Goal: Task Accomplishment & Management: Use online tool/utility

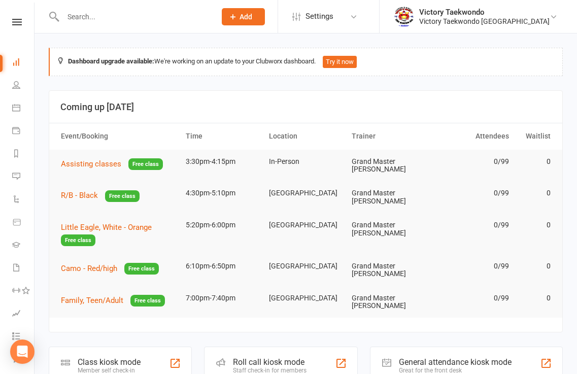
click at [120, 357] on div "Class kiosk mode" at bounding box center [109, 362] width 63 height 10
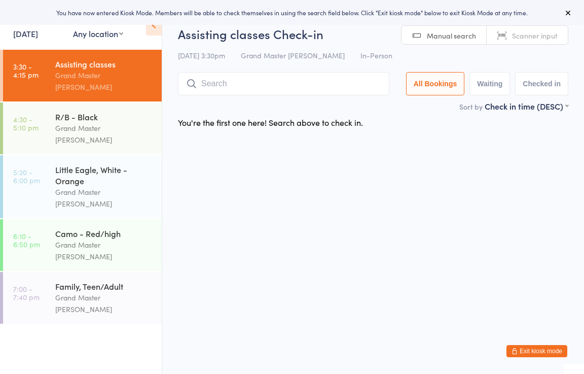
click at [22, 37] on link "[DATE]" at bounding box center [25, 33] width 25 height 11
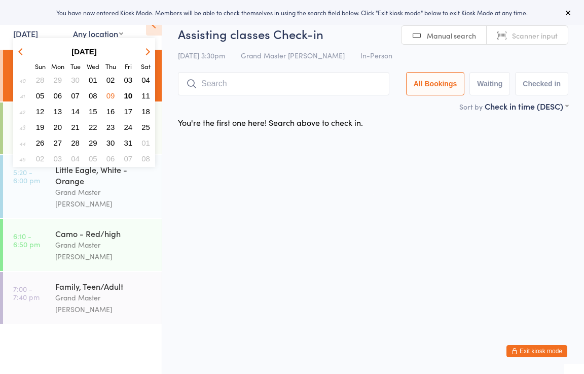
click at [57, 97] on span "06" at bounding box center [58, 95] width 9 height 9
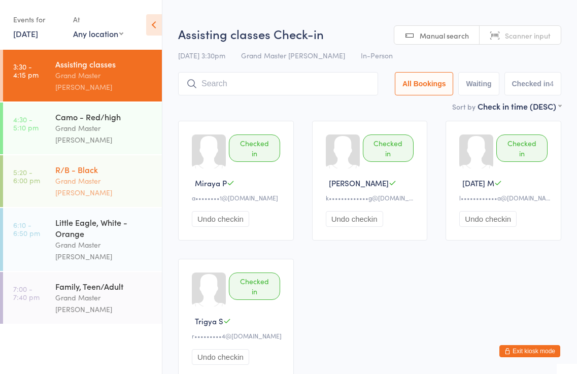
click at [75, 164] on div "R/B - Black" at bounding box center [104, 169] width 98 height 11
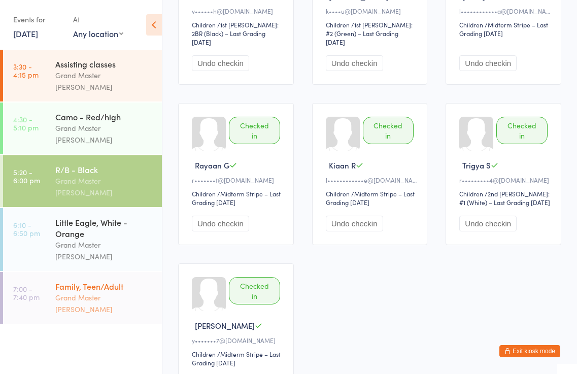
scroll to position [203, 0]
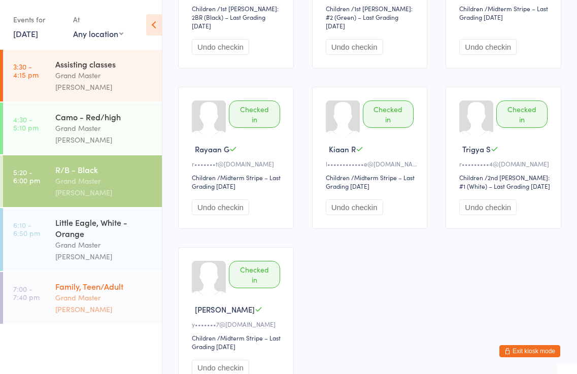
click at [86, 280] on div "Family, Teen/Adult" at bounding box center [104, 285] width 98 height 11
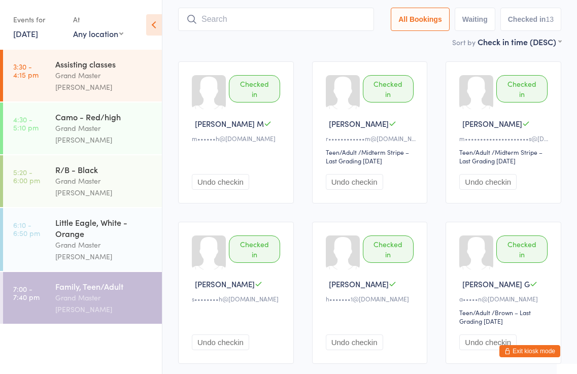
scroll to position [51, 0]
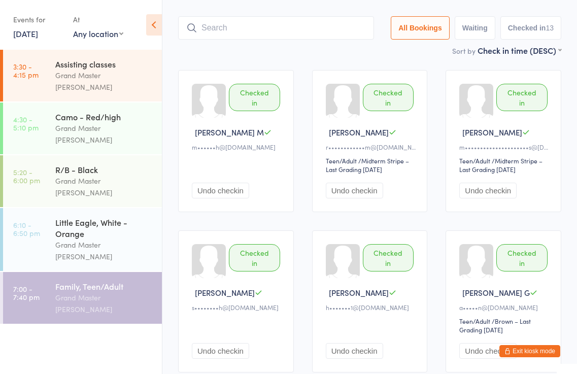
click at [35, 35] on link "6 Oct, 2025" at bounding box center [25, 33] width 25 height 11
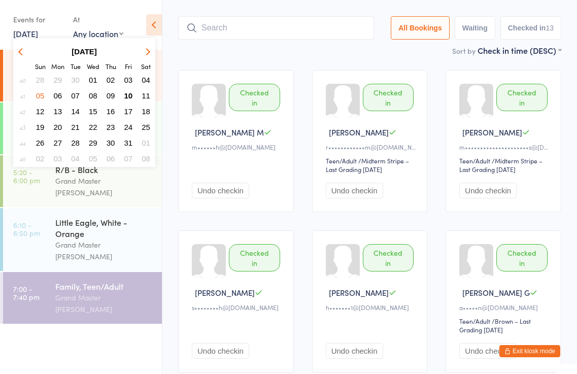
click at [93, 98] on span "08" at bounding box center [93, 95] width 9 height 9
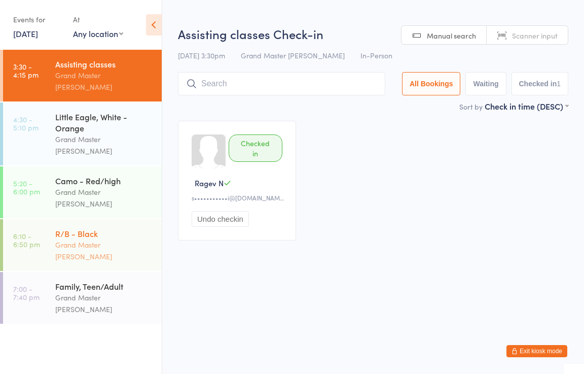
click at [91, 228] on div "R/B - Black" at bounding box center [104, 233] width 98 height 11
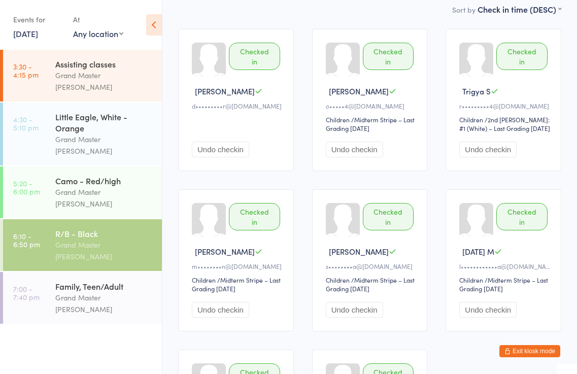
scroll to position [152, 0]
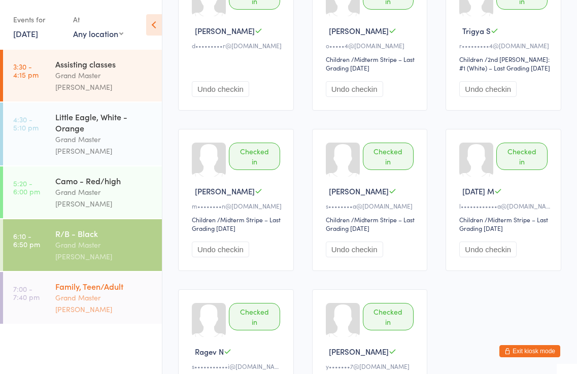
click at [88, 280] on div "Family, Teen/Adult" at bounding box center [104, 285] width 98 height 11
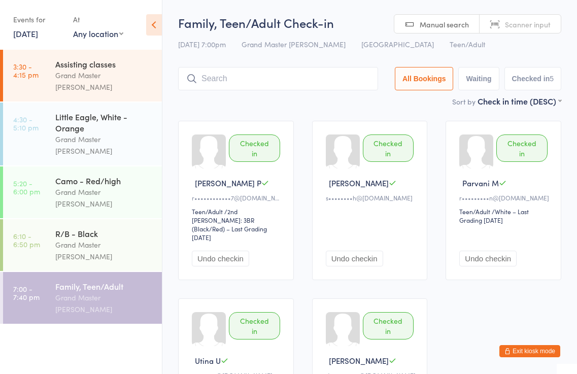
click at [30, 32] on link "8 Oct, 2025" at bounding box center [25, 33] width 25 height 11
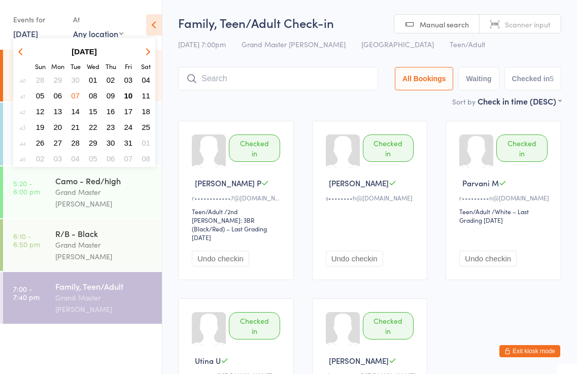
click at [131, 96] on span "10" at bounding box center [128, 95] width 9 height 9
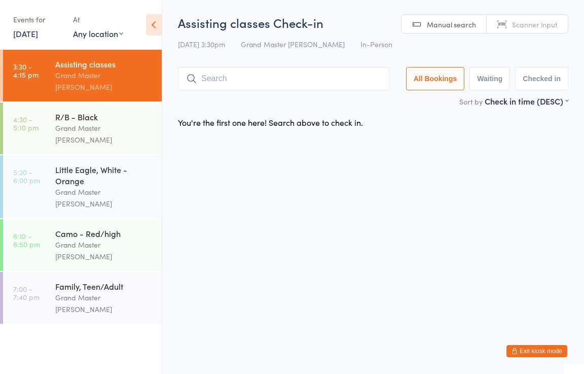
click at [38, 33] on link "[DATE]" at bounding box center [25, 33] width 25 height 11
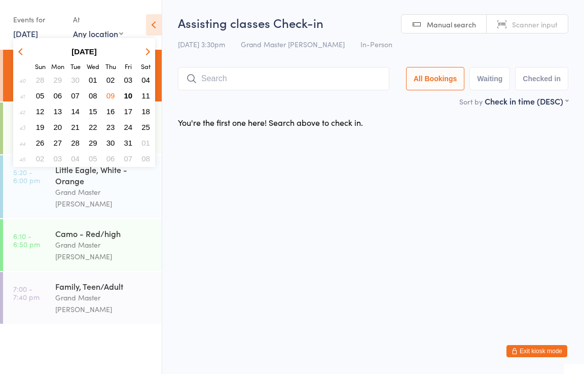
click at [59, 96] on span "06" at bounding box center [58, 95] width 9 height 9
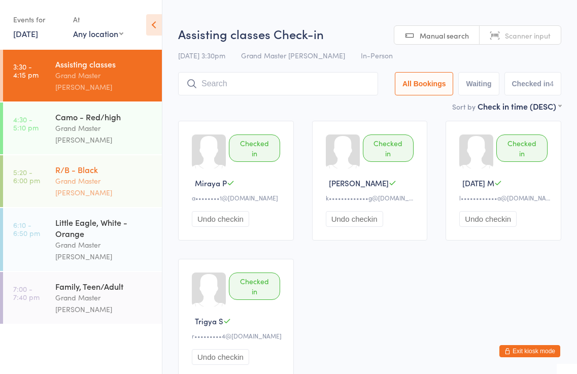
click at [83, 175] on div "Grand Master [PERSON_NAME]" at bounding box center [104, 186] width 98 height 23
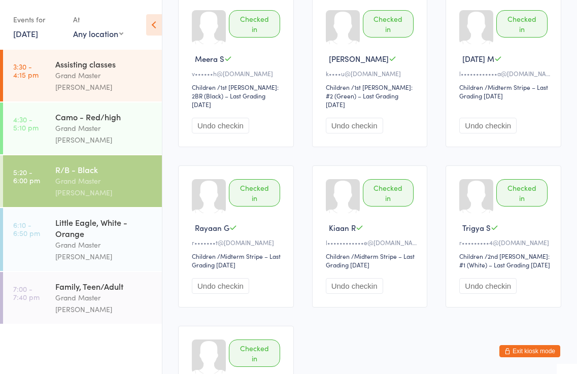
scroll to position [152, 0]
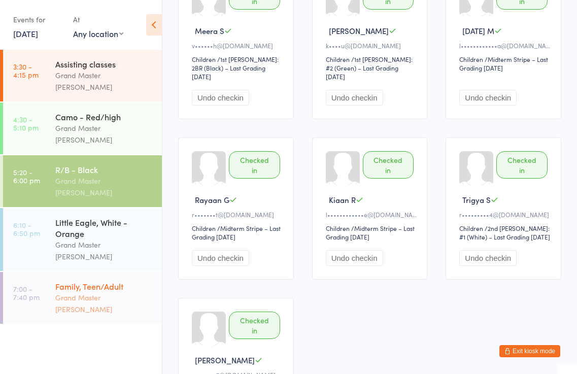
click at [102, 292] on div "Grand Master [PERSON_NAME]" at bounding box center [104, 303] width 98 height 23
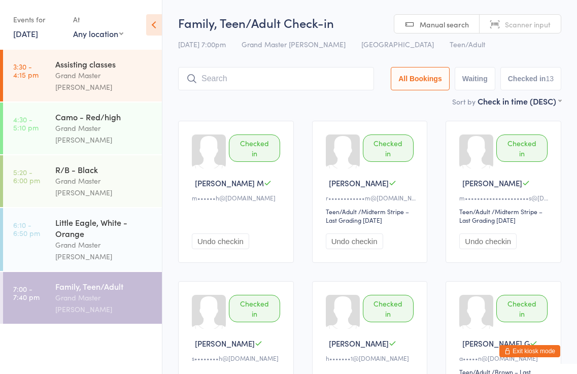
click at [36, 33] on link "6 Oct, 2025" at bounding box center [25, 33] width 25 height 11
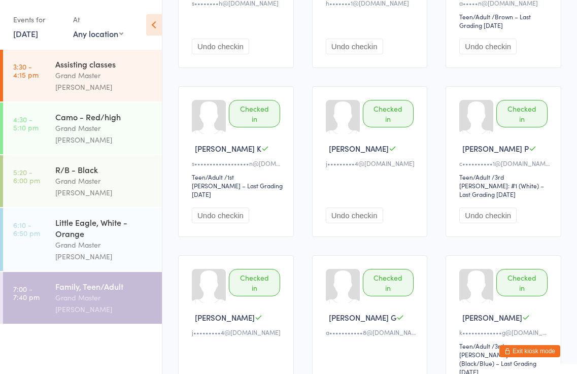
scroll to position [101, 0]
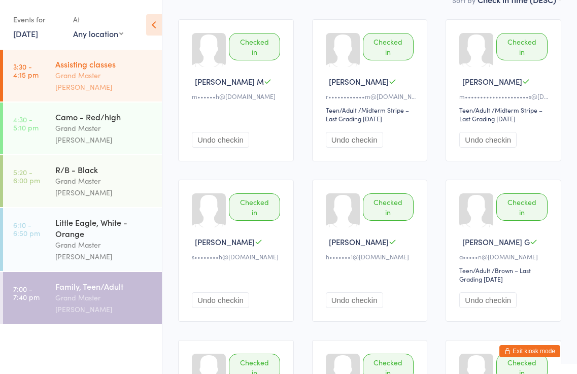
click at [84, 70] on div "Grand Master [PERSON_NAME]" at bounding box center [104, 80] width 98 height 23
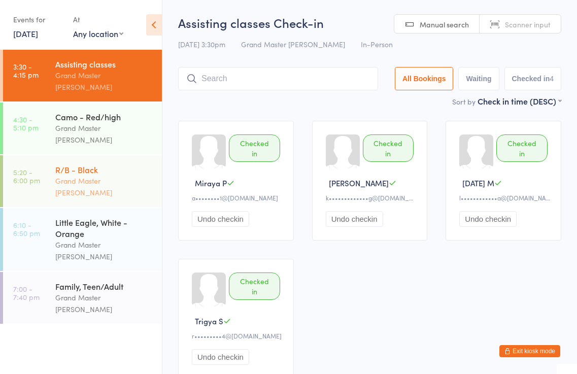
click at [90, 175] on div "Grand Master [PERSON_NAME]" at bounding box center [104, 186] width 98 height 23
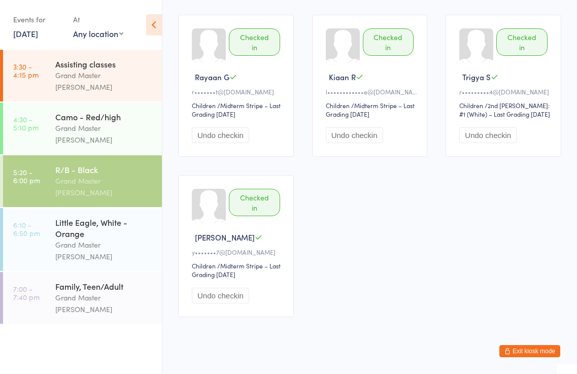
scroll to position [275, 0]
click at [28, 32] on link "6 Oct, 2025" at bounding box center [25, 33] width 25 height 11
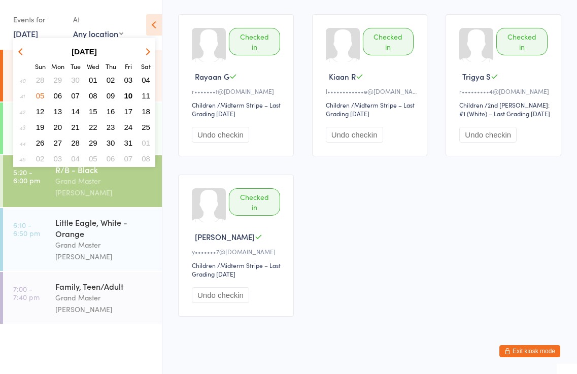
click at [95, 98] on span "08" at bounding box center [93, 95] width 9 height 9
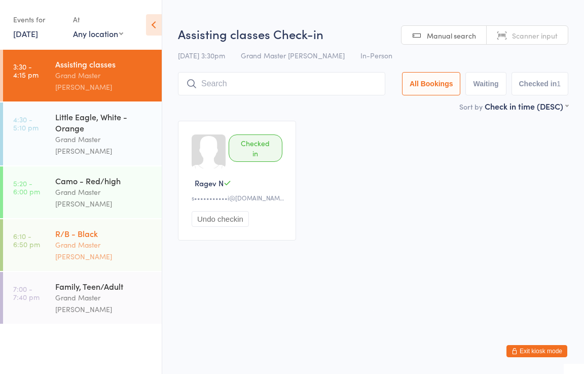
click at [88, 228] on div "R/B - Black" at bounding box center [104, 233] width 98 height 11
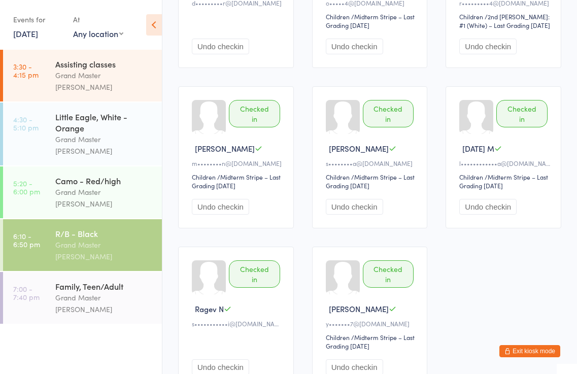
scroll to position [203, 0]
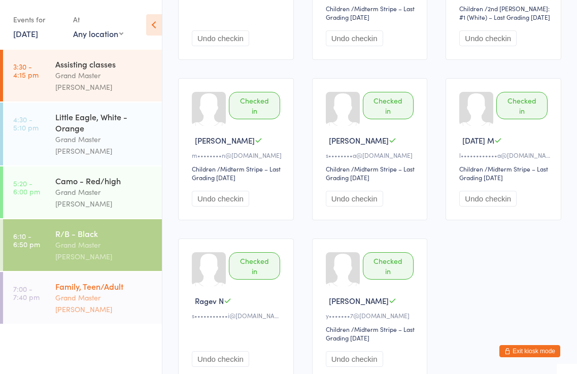
click at [104, 292] on div "Grand Master [PERSON_NAME]" at bounding box center [104, 303] width 98 height 23
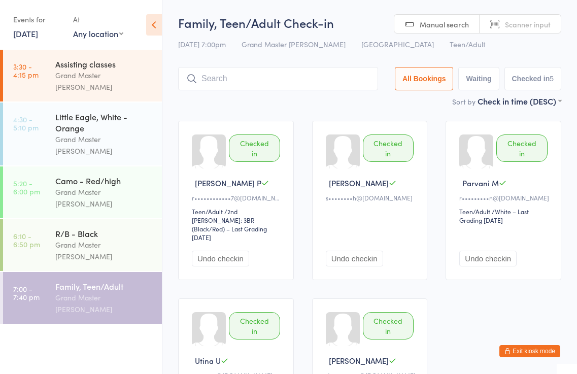
click at [532, 351] on button "Exit kiosk mode" at bounding box center [529, 351] width 61 height 12
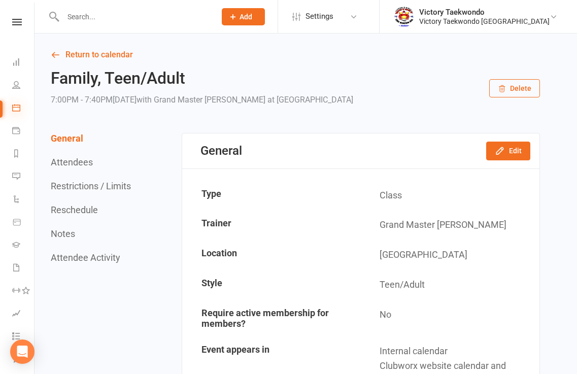
click at [17, 109] on icon at bounding box center [16, 107] width 8 height 8
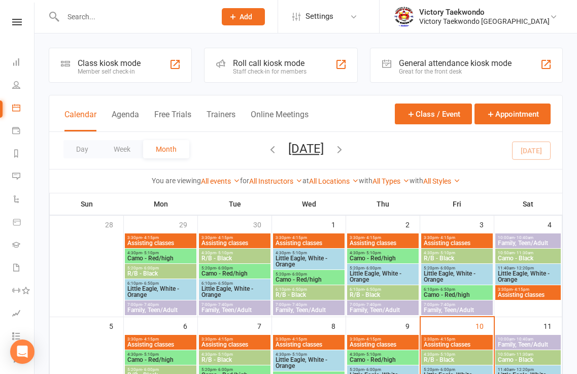
click at [151, 76] on div "Class kiosk mode Member self check-in" at bounding box center [120, 65] width 143 height 35
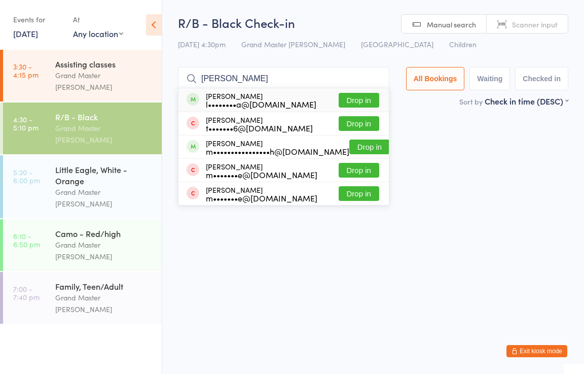
type input "leona"
click at [359, 98] on button "Drop in" at bounding box center [359, 100] width 41 height 15
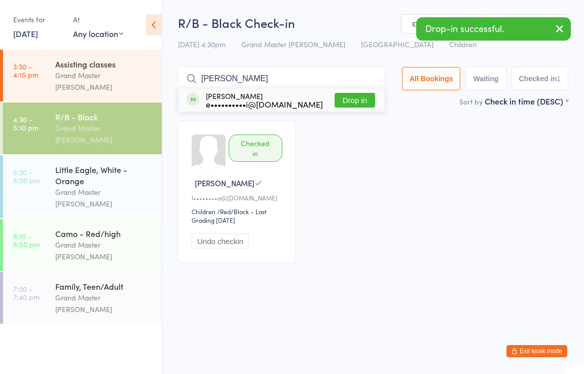
type input "eugine"
click at [356, 97] on button "Drop in" at bounding box center [355, 100] width 41 height 15
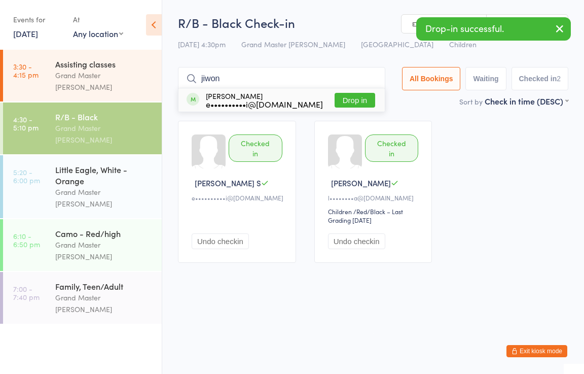
type input "jiwon"
click at [358, 98] on button "Drop in" at bounding box center [355, 100] width 41 height 15
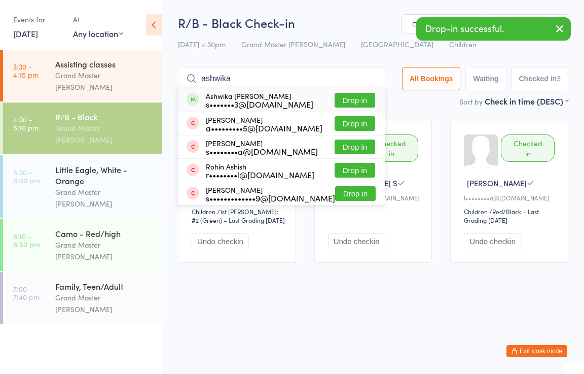
type input "ashwika"
click at [365, 98] on button "Drop in" at bounding box center [355, 100] width 41 height 15
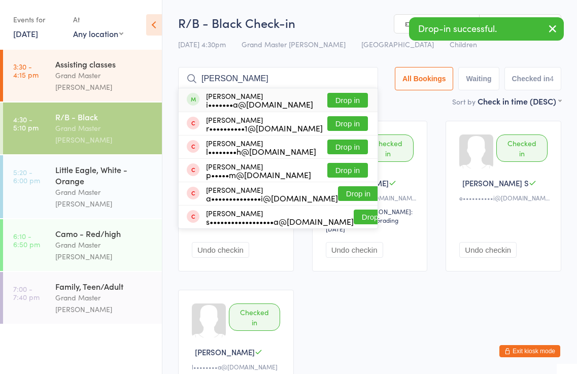
type input "anagh"
click at [356, 97] on button "Drop in" at bounding box center [347, 100] width 41 height 15
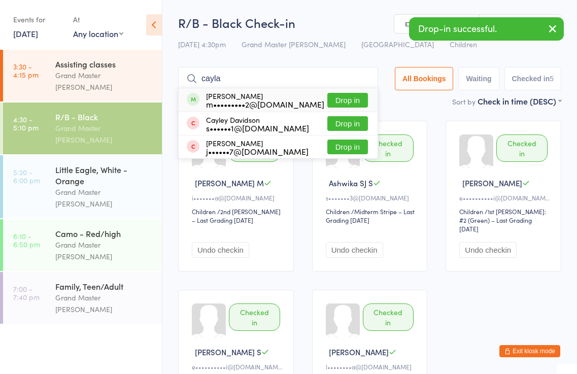
type input "cayla"
click at [354, 102] on button "Drop in" at bounding box center [347, 100] width 41 height 15
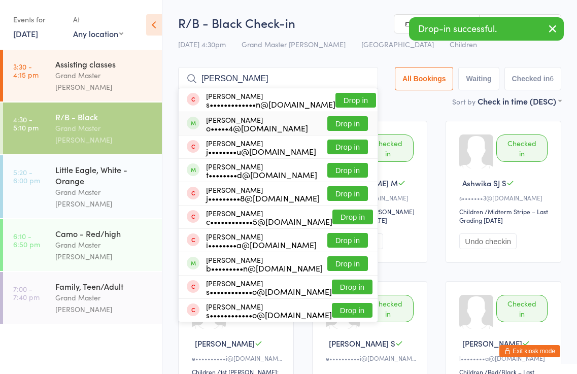
type input "alex"
click at [351, 121] on button "Drop in" at bounding box center [347, 123] width 41 height 15
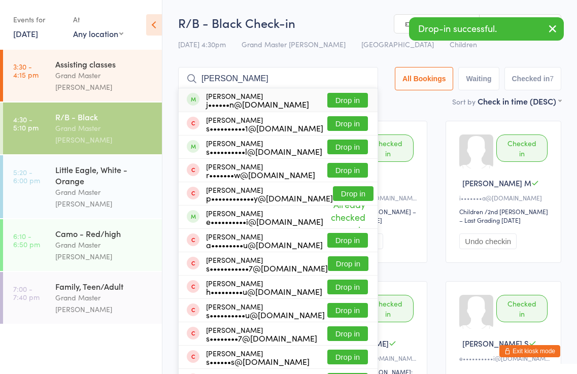
type input "shane"
click at [349, 99] on button "Drop in" at bounding box center [347, 100] width 41 height 15
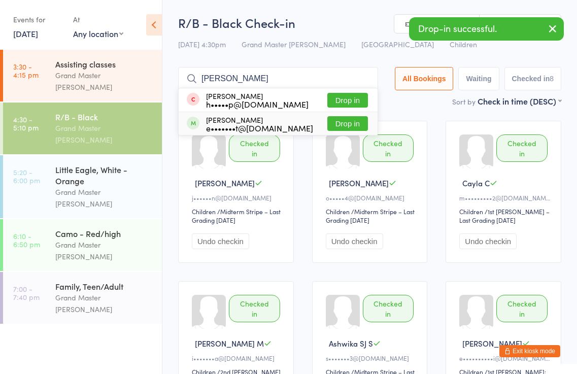
type input "isaac"
click at [341, 121] on button "Drop in" at bounding box center [347, 123] width 41 height 15
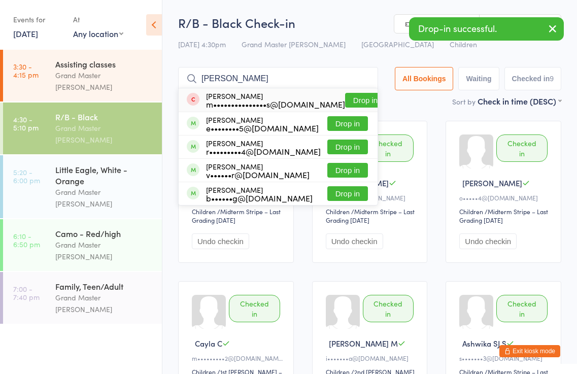
type input "[PERSON_NAME]"
click at [348, 124] on button "Drop in" at bounding box center [347, 123] width 41 height 15
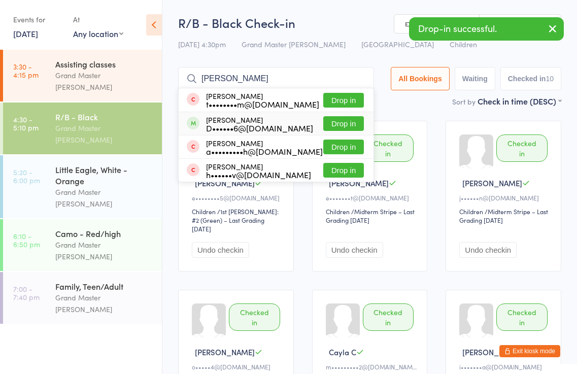
type input "emily"
click at [356, 122] on button "Drop in" at bounding box center [343, 123] width 41 height 15
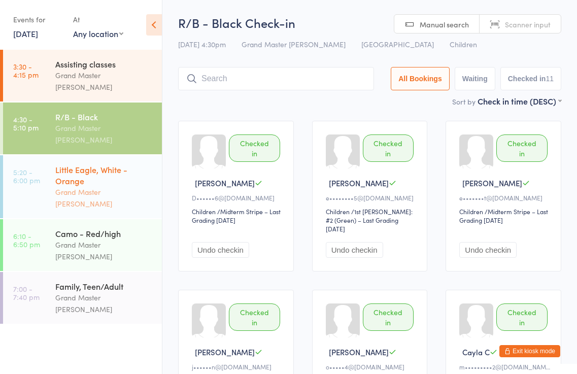
click at [116, 164] on div "Little Eagle, White - Orange" at bounding box center [104, 175] width 98 height 22
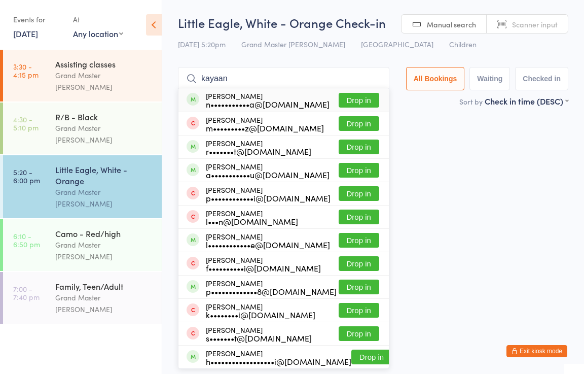
type input "kayaan"
click at [370, 102] on button "Drop in" at bounding box center [359, 100] width 41 height 15
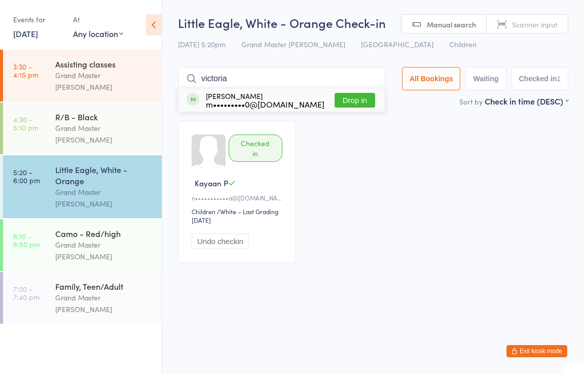
type input "victoria"
click at [360, 101] on button "Drop in" at bounding box center [355, 100] width 41 height 15
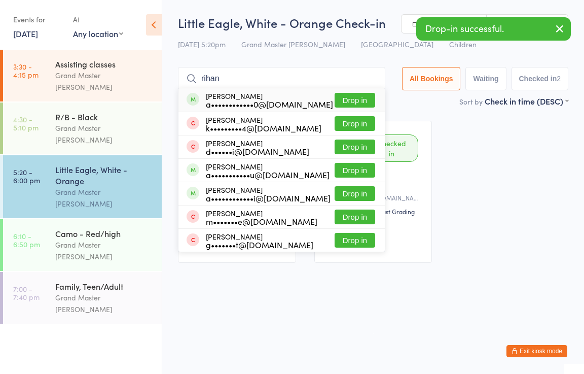
type input "rihan"
click at [357, 100] on button "Drop in" at bounding box center [355, 100] width 41 height 15
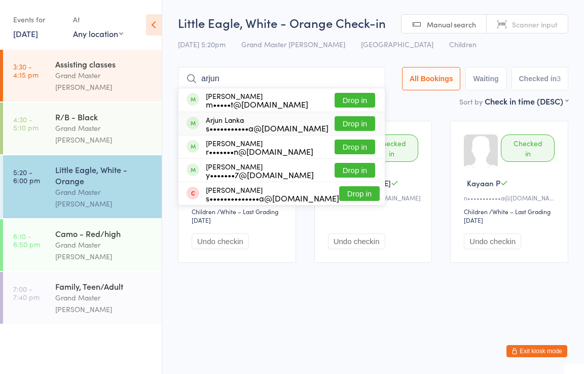
type input "arjun"
click at [361, 120] on button "Drop in" at bounding box center [355, 123] width 41 height 15
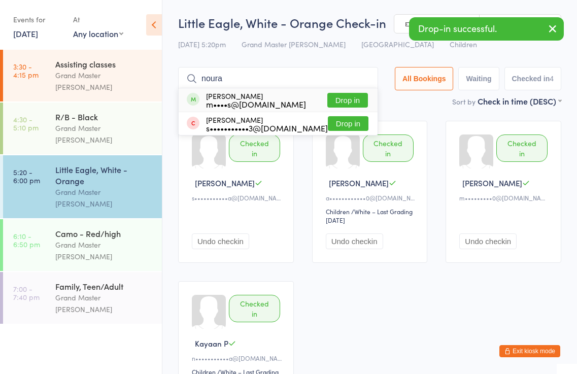
type input "noura"
click at [354, 98] on button "Drop in" at bounding box center [347, 100] width 41 height 15
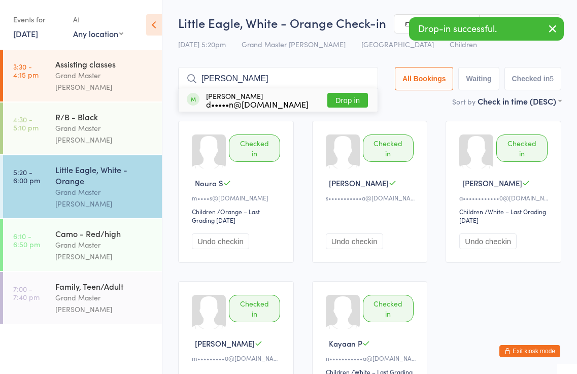
type input "theodore"
click at [352, 97] on button "Drop in" at bounding box center [347, 100] width 41 height 15
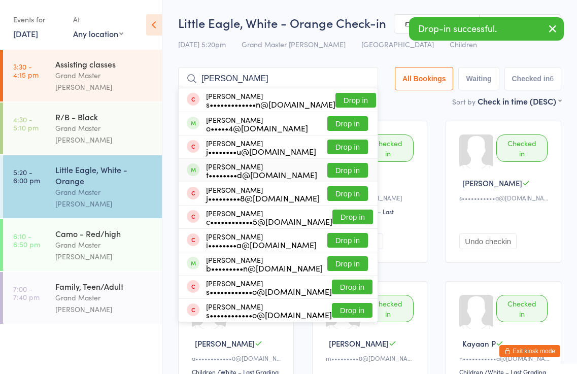
type input "alex"
click at [355, 168] on button "Drop in" at bounding box center [347, 170] width 41 height 15
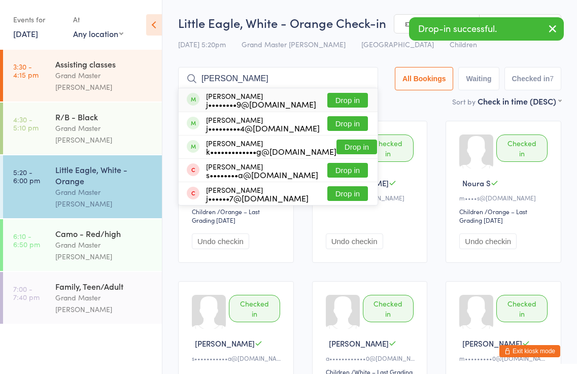
type input "carsten"
click at [354, 97] on button "Drop in" at bounding box center [347, 100] width 41 height 15
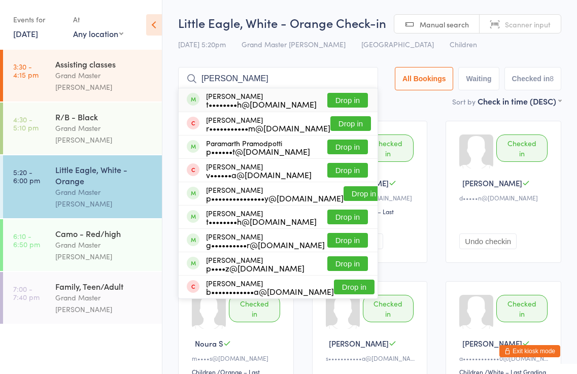
type input "samarth"
click at [351, 100] on button "Drop in" at bounding box center [347, 100] width 41 height 15
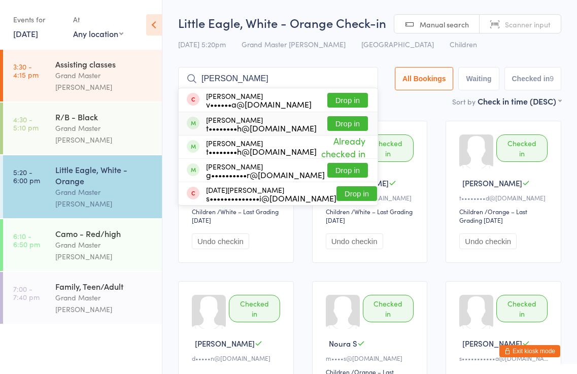
type input "sidharth"
click at [350, 126] on button "Drop in" at bounding box center [347, 123] width 41 height 15
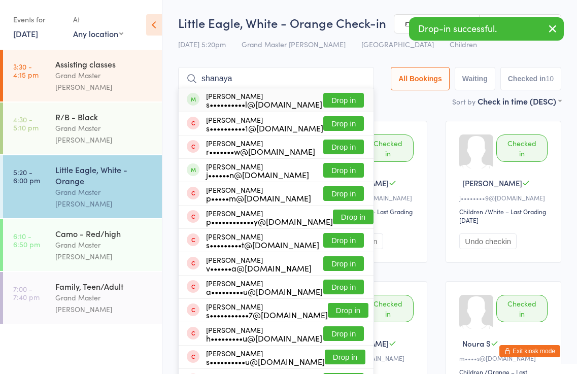
type input "shanaya"
click at [354, 97] on button "Drop in" at bounding box center [343, 100] width 41 height 15
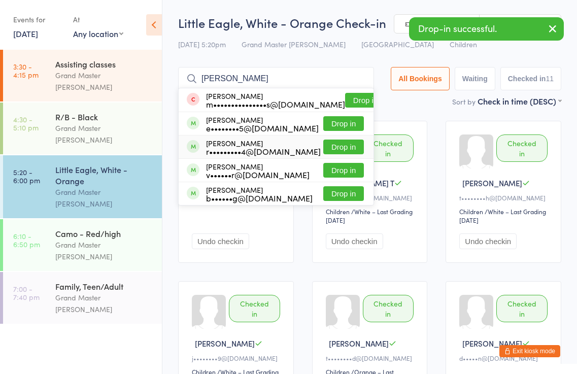
type input "[PERSON_NAME]"
drag, startPoint x: 343, startPoint y: 144, endPoint x: 348, endPoint y: 140, distance: 5.5
click at [344, 144] on button "Drop in" at bounding box center [343, 146] width 41 height 15
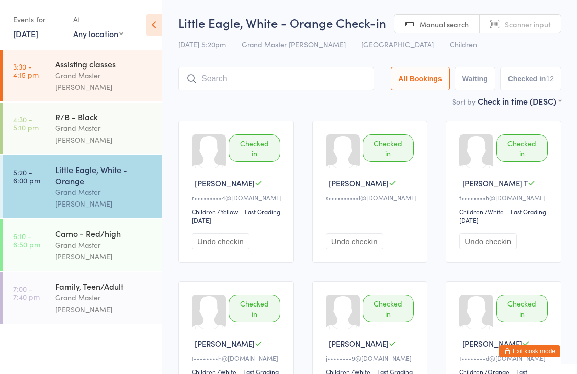
click at [552, 350] on button "Exit kiosk mode" at bounding box center [529, 351] width 61 height 12
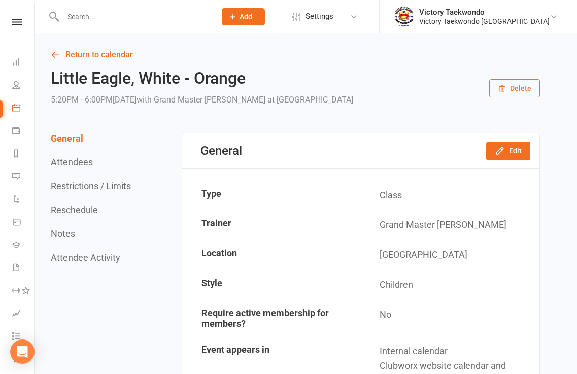
click at [110, 20] on input "text" at bounding box center [134, 17] width 149 height 14
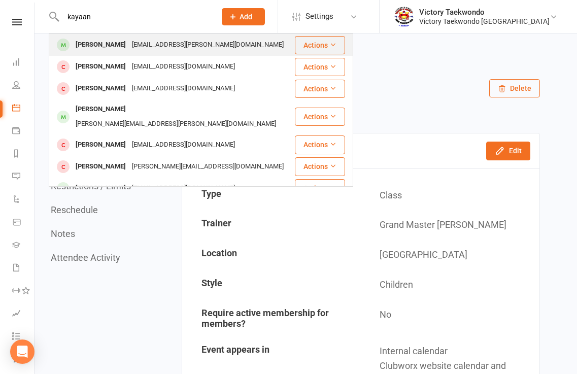
type input "kayaan"
click at [109, 43] on div "[PERSON_NAME]" at bounding box center [101, 45] width 56 height 15
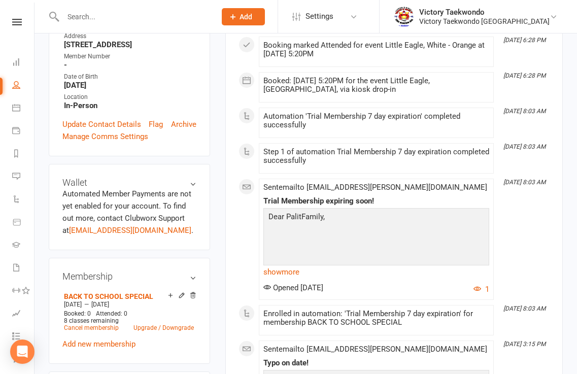
scroll to position [456, 0]
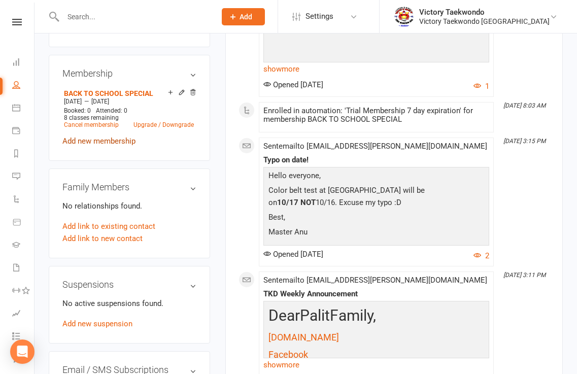
click at [118, 146] on link "Add new membership" at bounding box center [98, 140] width 73 height 9
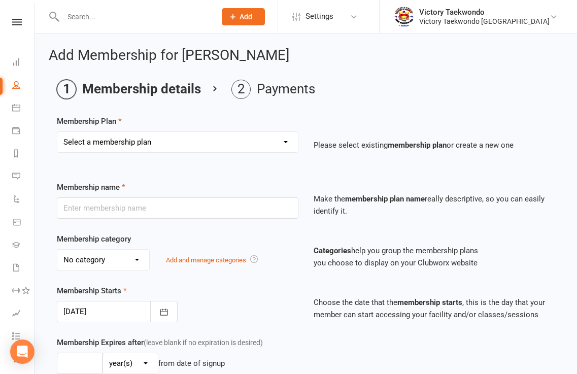
click at [285, 143] on select "Select a membership plan Create new Membership Plan 2 Week Trial Winter Special…" at bounding box center [177, 142] width 240 height 20
select select "3"
click at [57, 132] on select "Select a membership plan Create new Membership Plan 2 Week Trial Winter Special…" at bounding box center [177, 142] width 240 height 20
type input "1 Year Basic - PIF"
select select "1"
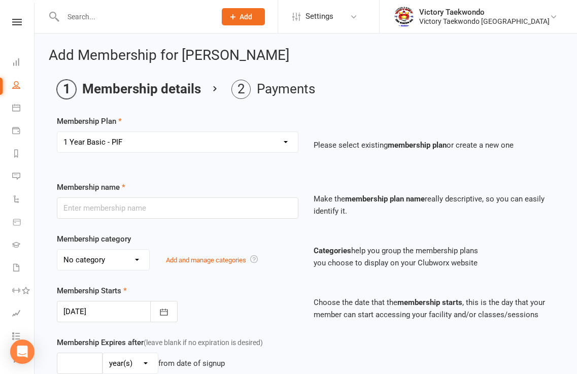
type input "1"
type input "105"
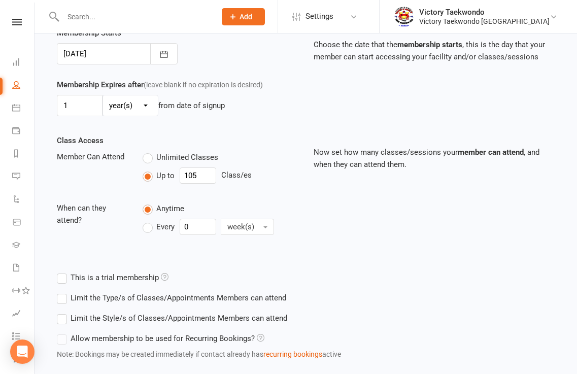
scroll to position [203, 0]
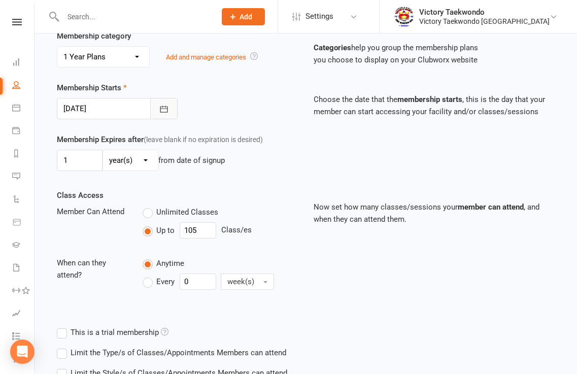
click at [162, 112] on icon "button" at bounding box center [164, 109] width 10 height 10
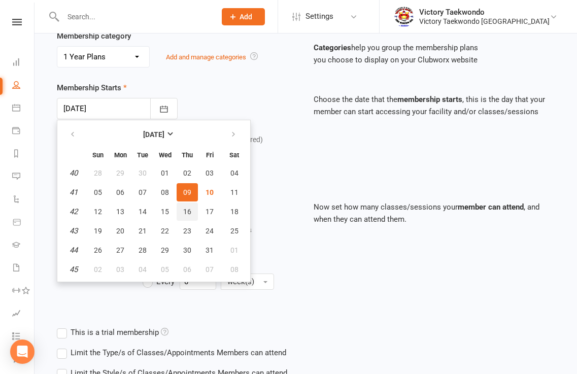
click at [188, 212] on span "16" at bounding box center [187, 211] width 8 height 8
type input "16 Oct 2025"
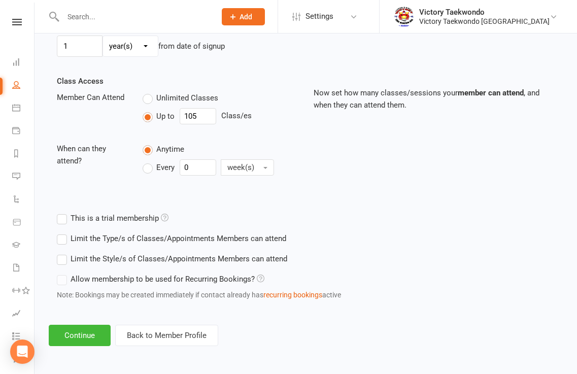
scroll to position [318, 0]
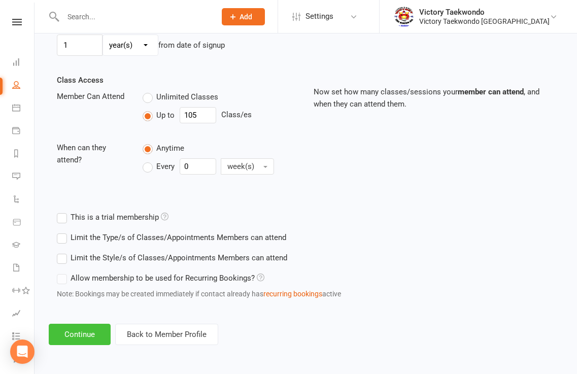
click at [95, 329] on button "Continue" at bounding box center [80, 334] width 62 height 21
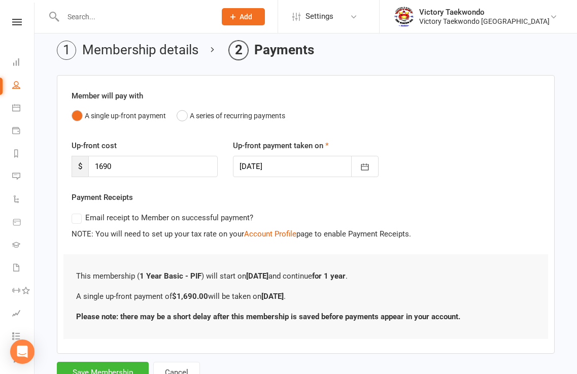
scroll to position [79, 0]
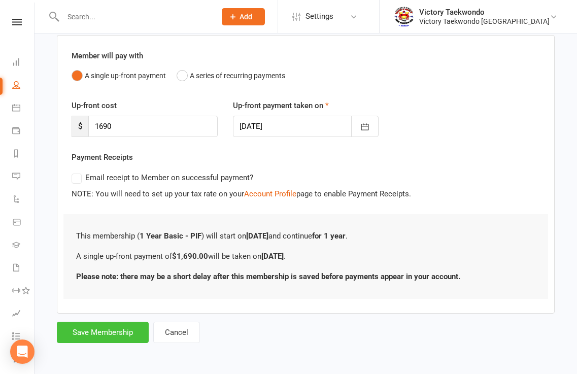
click at [121, 334] on button "Save Membership" at bounding box center [103, 332] width 92 height 21
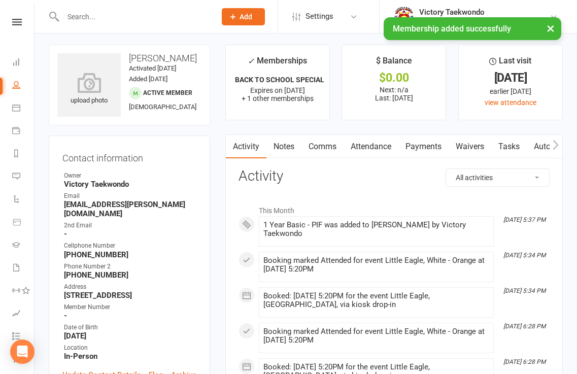
scroll to position [101, 0]
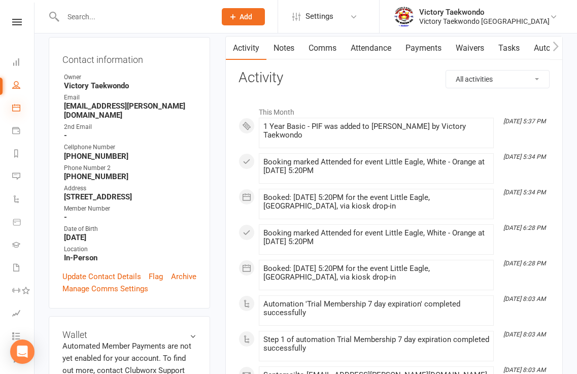
click at [17, 104] on icon at bounding box center [16, 107] width 8 height 8
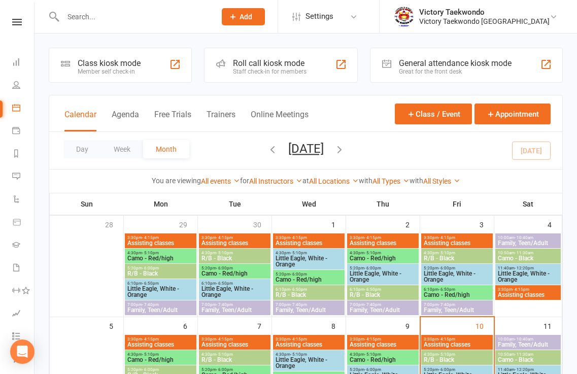
click at [152, 66] on div "Class kiosk mode Member self check-in" at bounding box center [120, 65] width 143 height 35
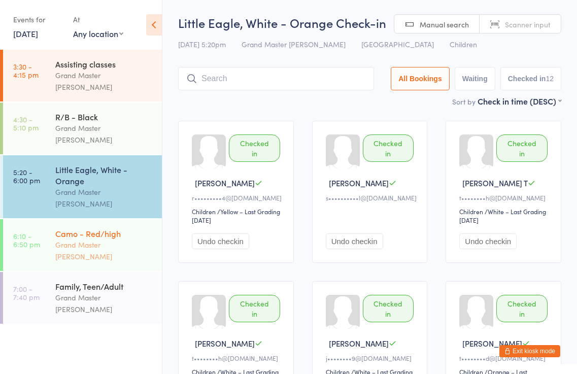
click at [135, 239] on div "Grand Master [PERSON_NAME]" at bounding box center [104, 250] width 98 height 23
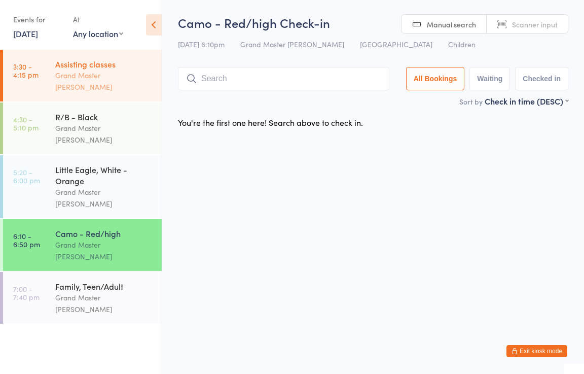
click at [124, 68] on div "Assisting classes" at bounding box center [104, 63] width 98 height 11
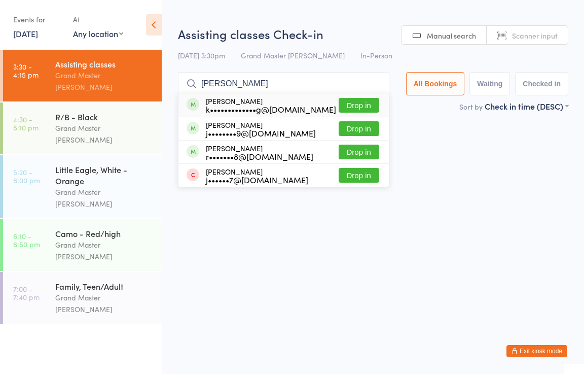
type input "[PERSON_NAME]"
click at [372, 105] on button "Drop in" at bounding box center [359, 105] width 41 height 15
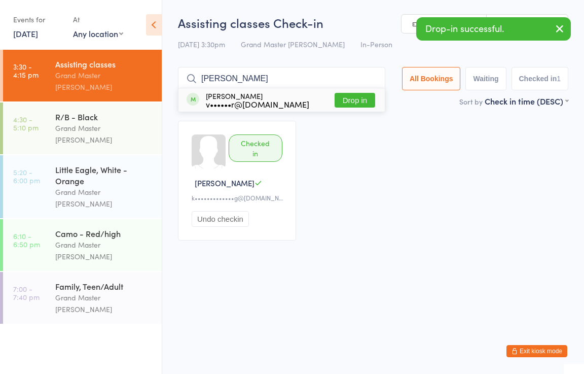
type input "[PERSON_NAME]"
drag, startPoint x: 359, startPoint y: 100, endPoint x: 364, endPoint y: 97, distance: 6.2
click at [361, 100] on button "Drop in" at bounding box center [355, 100] width 41 height 15
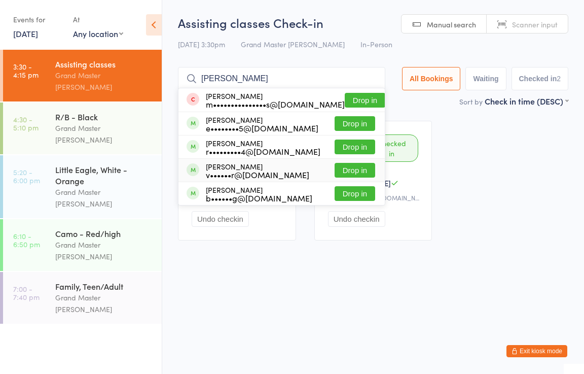
type input "[PERSON_NAME]"
click at [342, 166] on button "Drop in" at bounding box center [355, 170] width 41 height 15
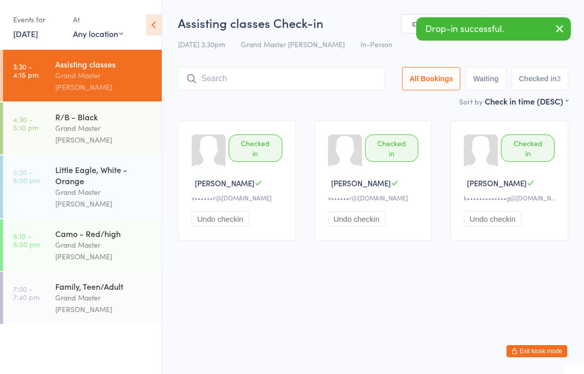
click at [267, 143] on div "Checked in" at bounding box center [256, 147] width 54 height 27
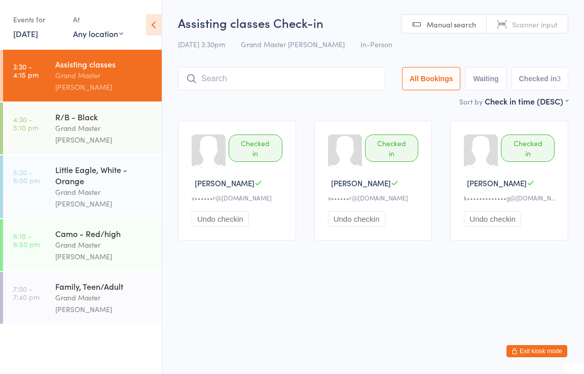
click at [404, 141] on div "Checked in" at bounding box center [392, 147] width 54 height 27
click at [351, 221] on button "Undo checkin" at bounding box center [356, 219] width 57 height 16
click at [352, 219] on button "Undo checkin" at bounding box center [356, 219] width 57 height 16
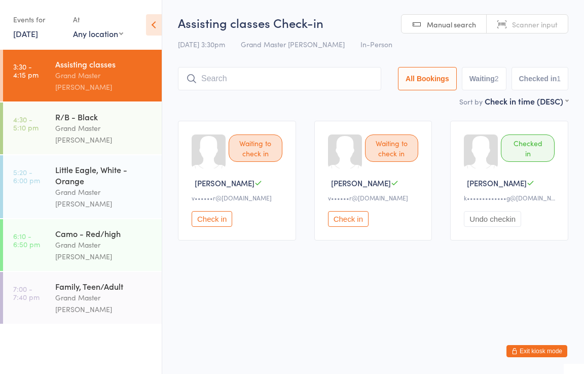
click at [218, 76] on input "search" at bounding box center [279, 78] width 203 height 23
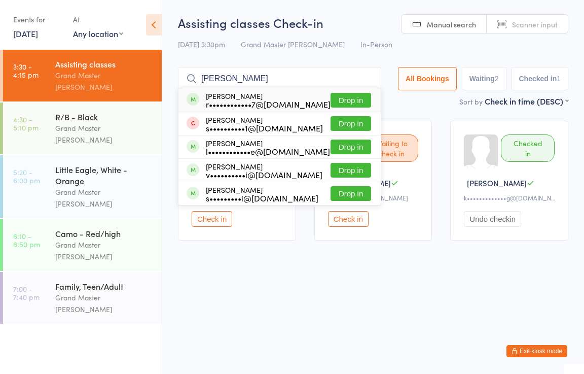
type input "[PERSON_NAME]"
click at [340, 101] on button "Drop in" at bounding box center [351, 100] width 41 height 15
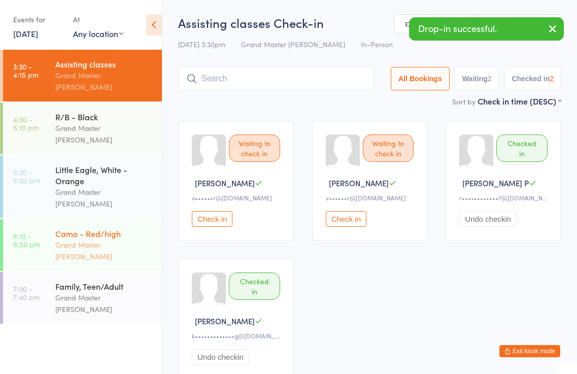
click at [105, 239] on div "Grand Master [PERSON_NAME]" at bounding box center [104, 250] width 98 height 23
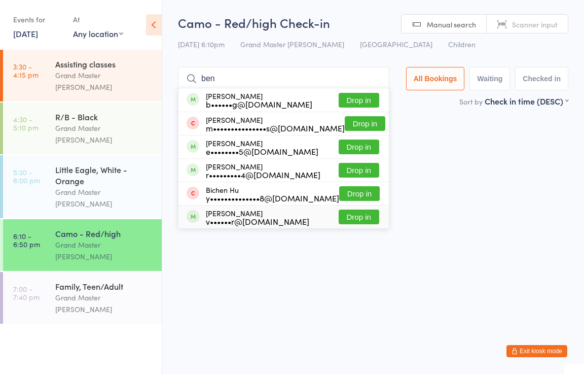
type input "ben"
drag, startPoint x: 359, startPoint y: 216, endPoint x: 371, endPoint y: 216, distance: 12.2
click at [371, 215] on button "Drop in" at bounding box center [359, 216] width 41 height 15
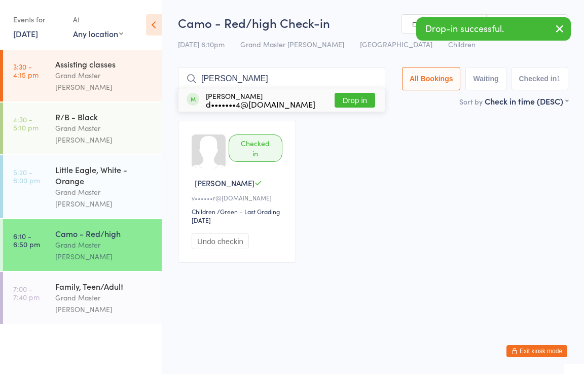
type input "[PERSON_NAME]"
click at [360, 99] on button "Drop in" at bounding box center [355, 100] width 41 height 15
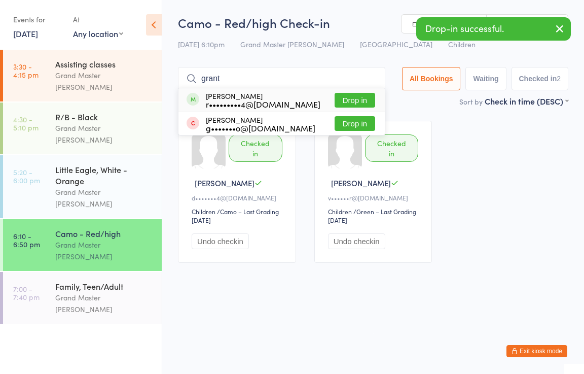
type input "grant"
click at [354, 98] on button "Drop in" at bounding box center [355, 100] width 41 height 15
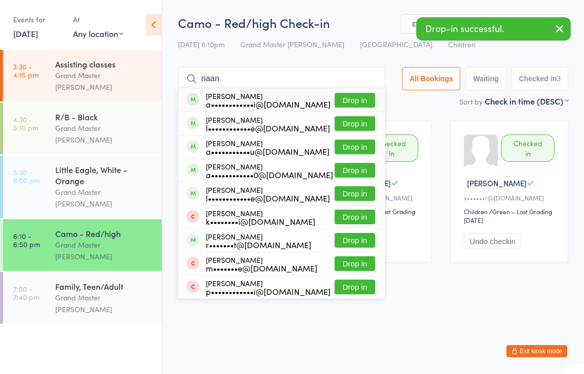
type input "riaan"
click at [357, 97] on button "Drop in" at bounding box center [355, 100] width 41 height 15
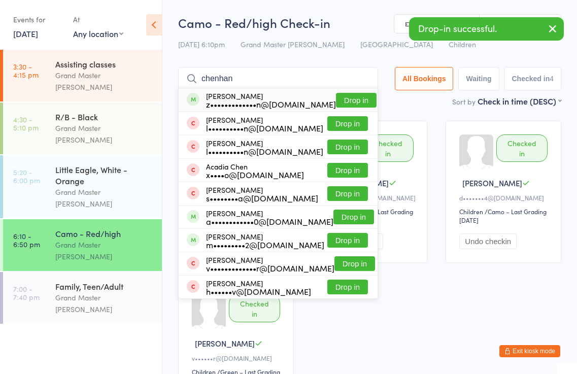
type input "chenhan"
click at [361, 97] on button "Drop in" at bounding box center [356, 100] width 41 height 15
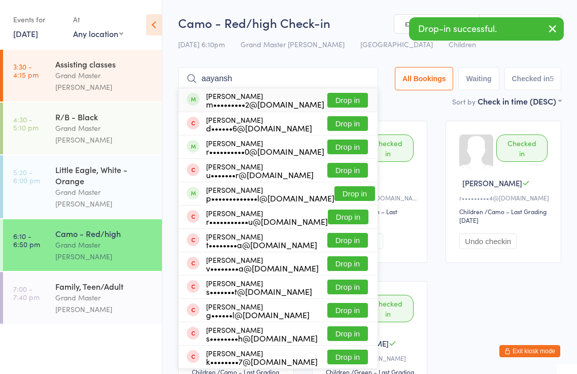
type input "aayansh"
click at [359, 98] on button "Drop in" at bounding box center [347, 100] width 41 height 15
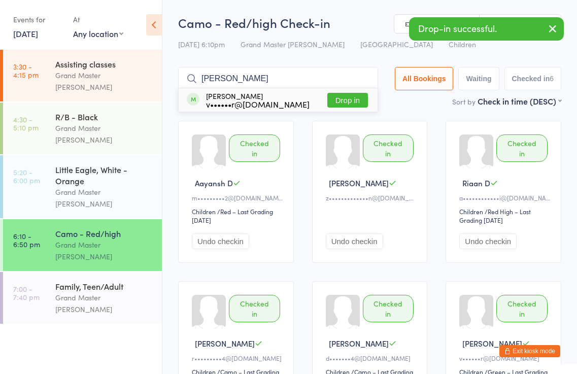
type input "[PERSON_NAME]"
click at [359, 99] on button "Drop in" at bounding box center [347, 100] width 41 height 15
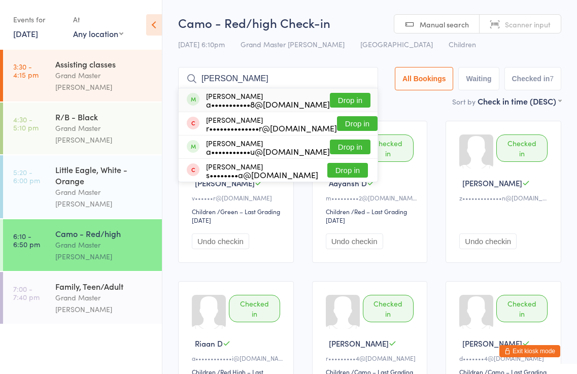
type input "[PERSON_NAME]"
click at [353, 100] on button "Drop in" at bounding box center [350, 100] width 41 height 15
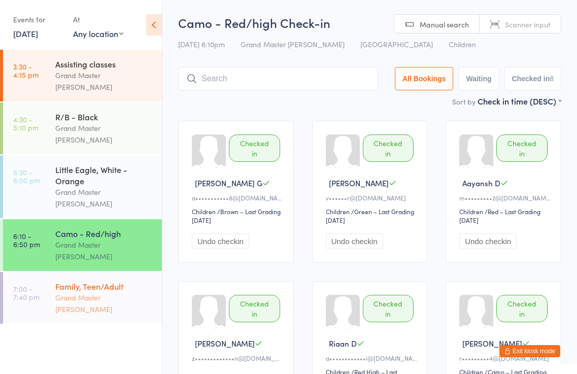
click at [117, 280] on div "Family, Teen/Adult" at bounding box center [104, 285] width 98 height 11
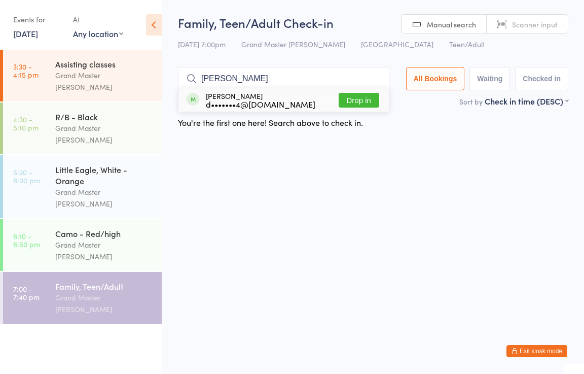
type input "[PERSON_NAME]"
click at [364, 96] on button "Drop in" at bounding box center [359, 100] width 41 height 15
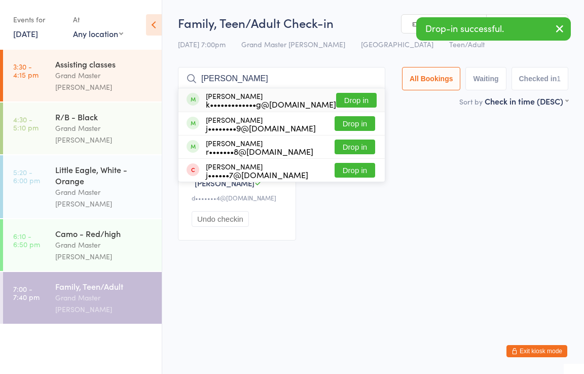
type input "[PERSON_NAME]"
click at [364, 98] on button "Drop in" at bounding box center [356, 100] width 41 height 15
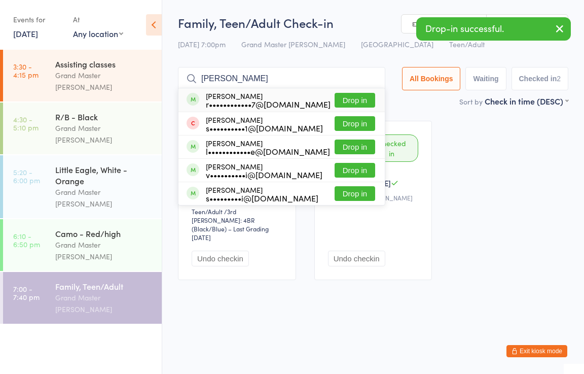
type input "[PERSON_NAME]"
click at [361, 100] on button "Drop in" at bounding box center [355, 100] width 41 height 15
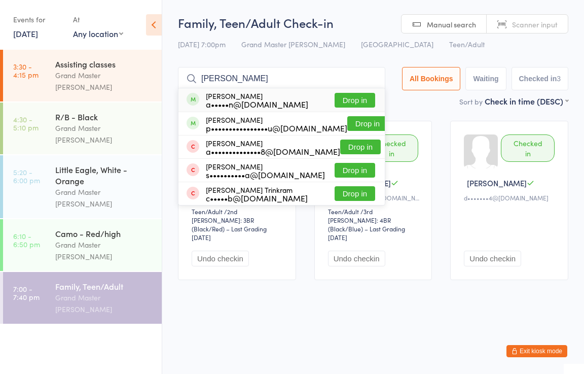
type input "[PERSON_NAME]"
click at [365, 95] on button "Drop in" at bounding box center [355, 100] width 41 height 15
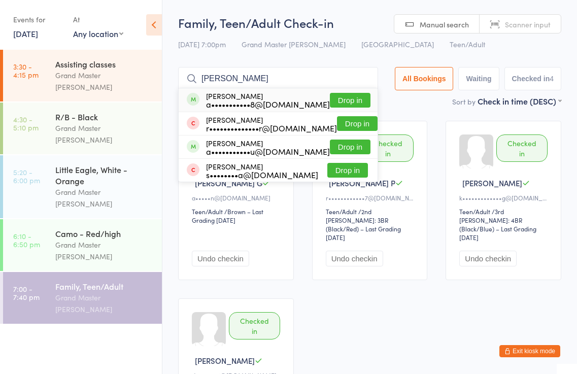
type input "[PERSON_NAME]"
click at [361, 97] on button "Drop in" at bounding box center [350, 100] width 41 height 15
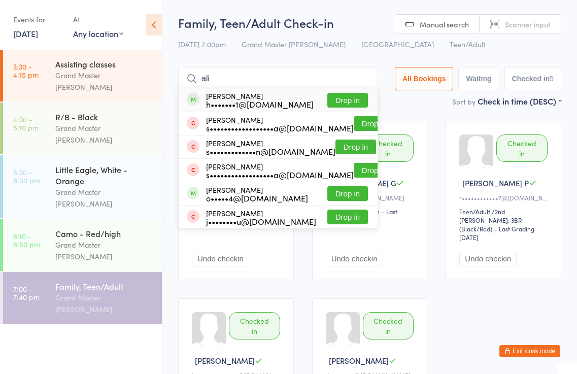
type input "ali"
click at [346, 101] on button "Drop in" at bounding box center [347, 100] width 41 height 15
